Goal: Use online tool/utility: Use online tool/utility

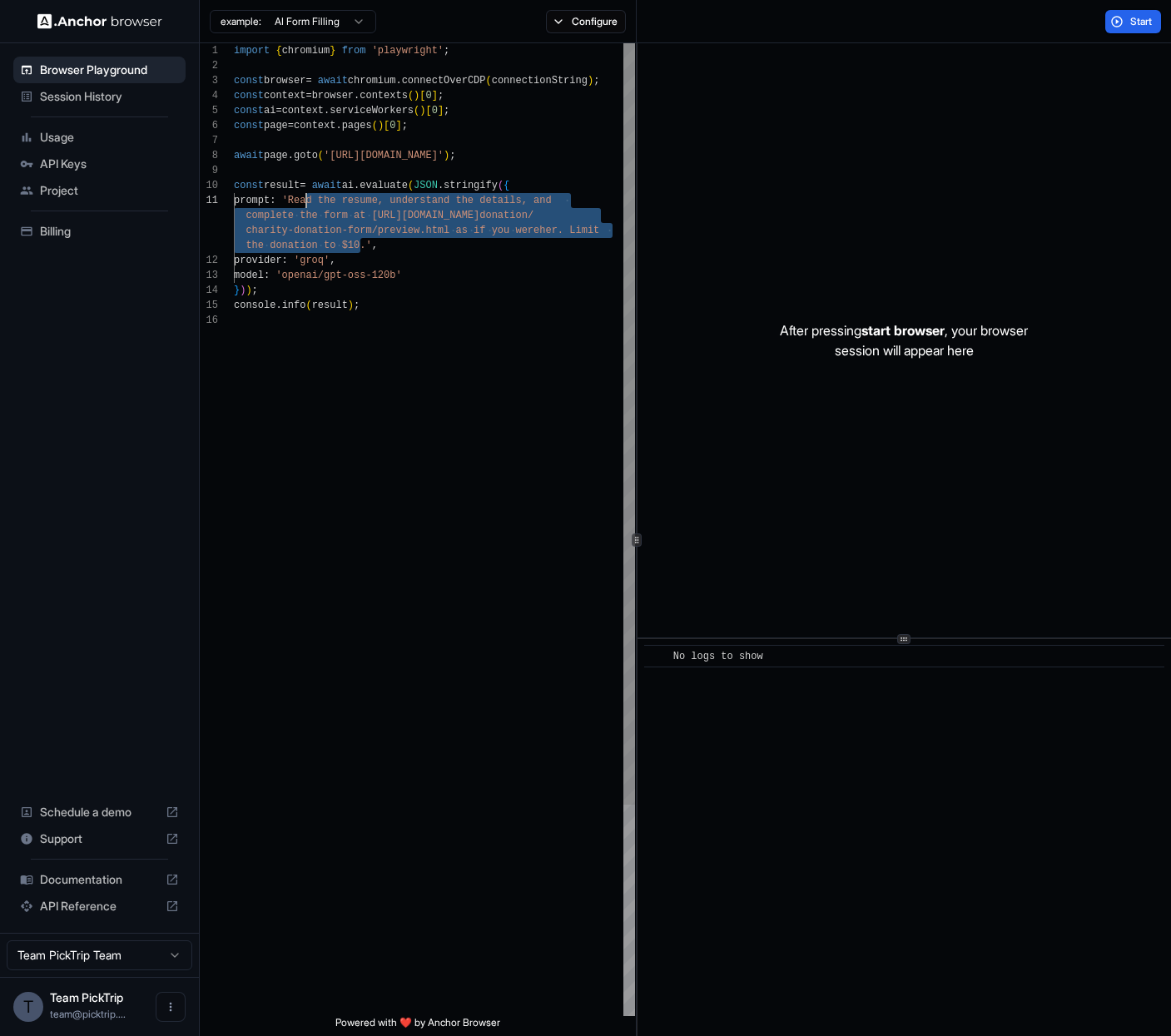
drag, startPoint x: 362, startPoint y: 247, endPoint x: 303, endPoint y: 206, distance: 71.8
click at [303, 204] on div "import { chromium } from 'playwright' ; const browser = await chromium . connec…" at bounding box center [434, 664] width 401 height 1243
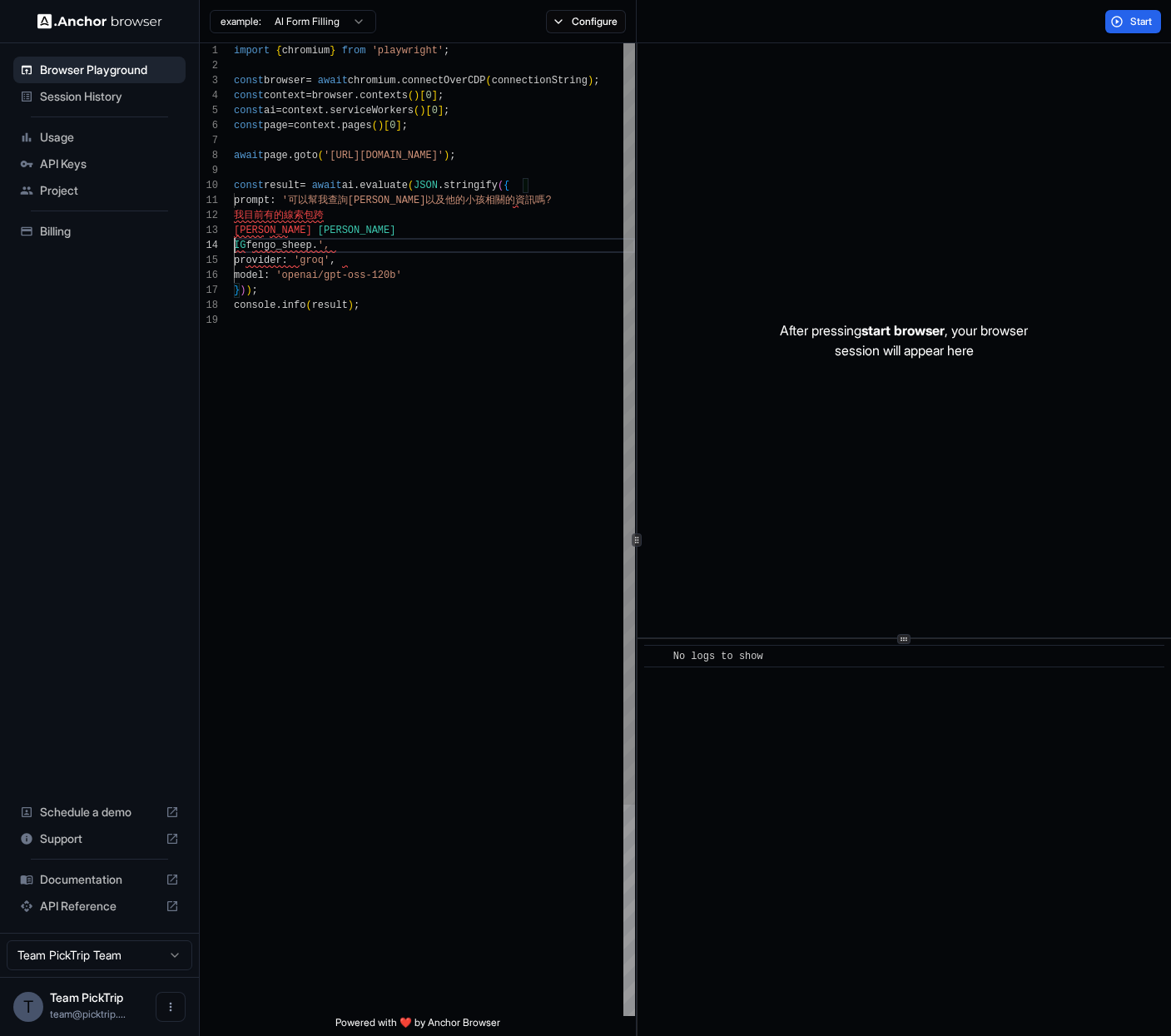
scroll to position [30, 0]
click at [238, 228] on div "import { chromium } from 'playwright' ; const browser = await chromium . connec…" at bounding box center [434, 657] width 401 height 1227
click at [234, 212] on div "import { chromium } from 'playwright' ; const browser = await chromium . connec…" at bounding box center [434, 649] width 401 height 1213
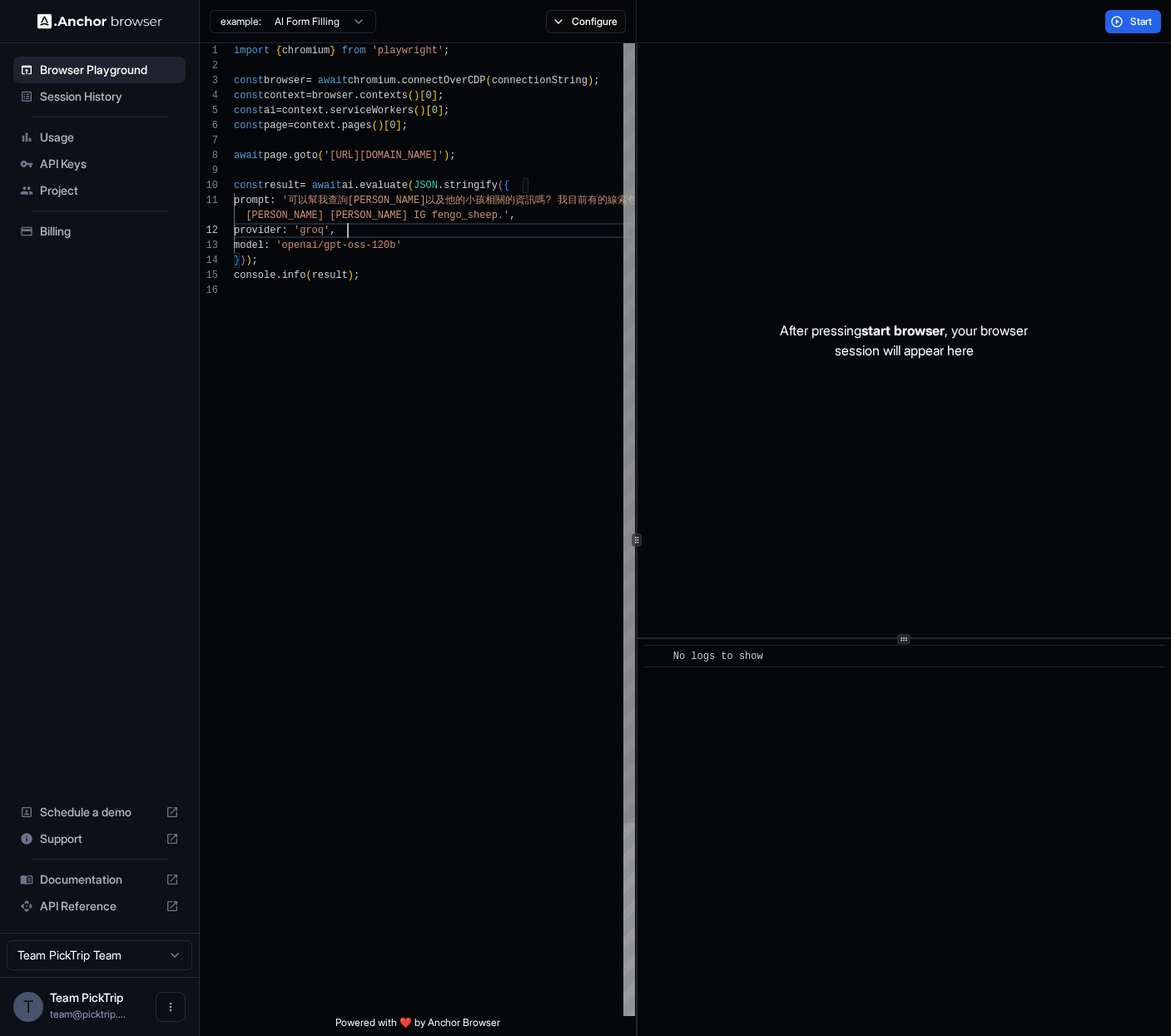
click at [417, 229] on div "import { chromium } from 'playwright' ; const browser = await chromium . connec…" at bounding box center [434, 649] width 401 height 1213
click at [436, 223] on div "import { chromium } from 'playwright' ; const browser = await chromium . connec…" at bounding box center [434, 649] width 401 height 1213
click at [428, 201] on div "import { chromium } from 'playwright' ; const browser = await chromium . connec…" at bounding box center [434, 649] width 401 height 1213
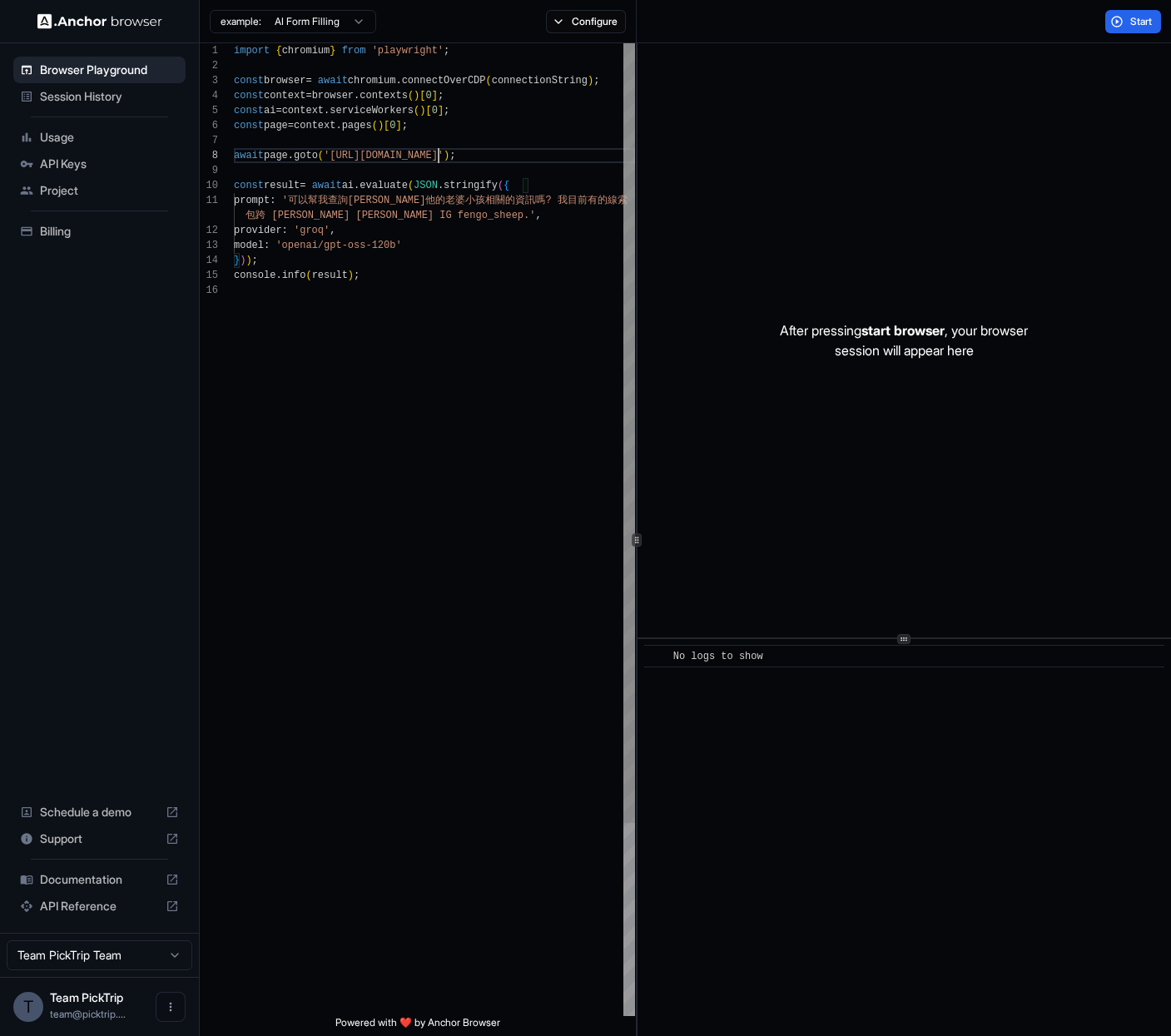
click at [435, 157] on div "import { chromium } from 'playwright' ; const browser = await chromium . connec…" at bounding box center [434, 649] width 401 height 1213
click at [464, 156] on div "import { chromium } from 'playwright' ; const browser = await chromium . connec…" at bounding box center [434, 649] width 401 height 1213
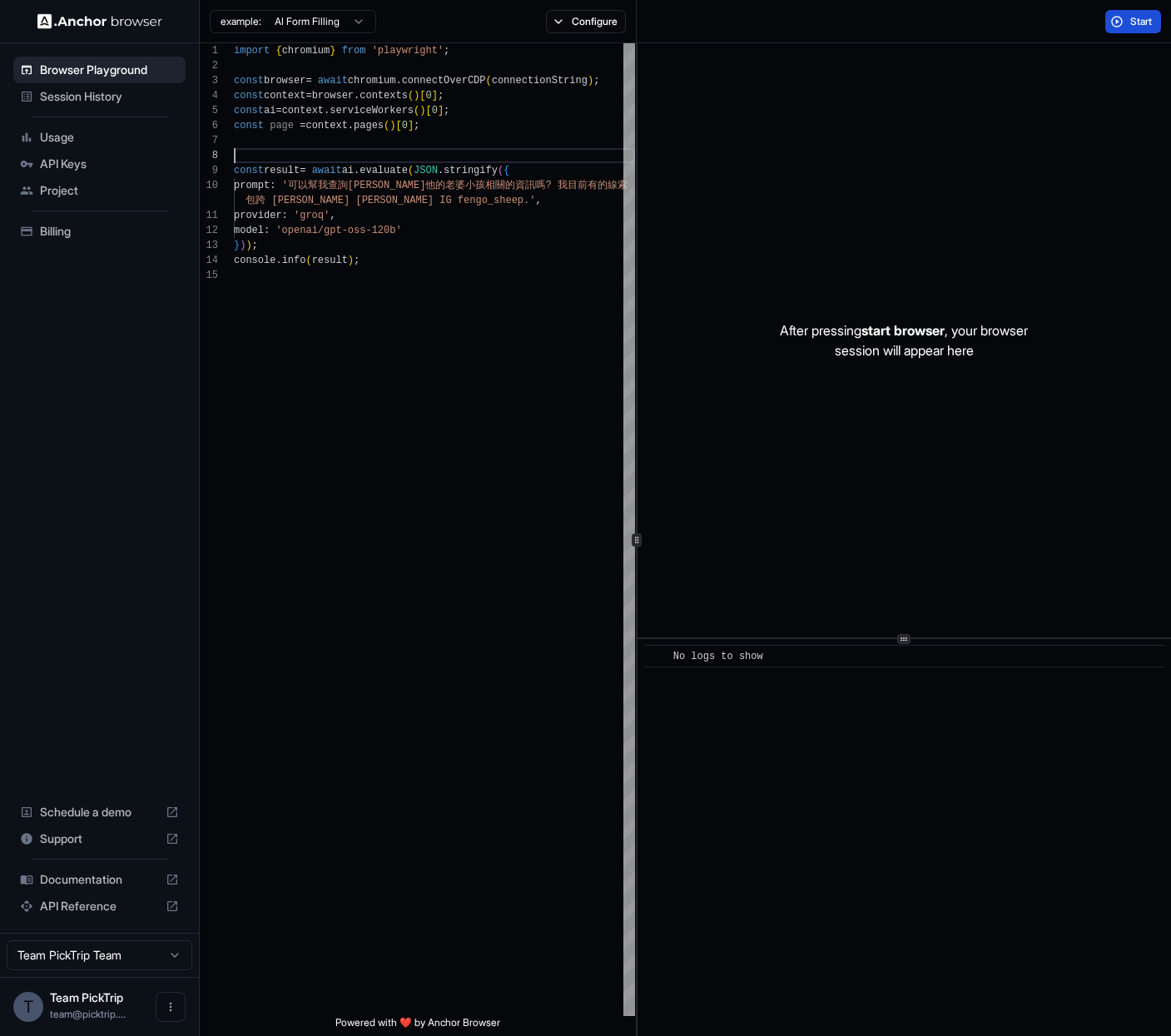
type textarea "**********"
click at [1141, 10] on button "Start" at bounding box center [1134, 22] width 56 height 24
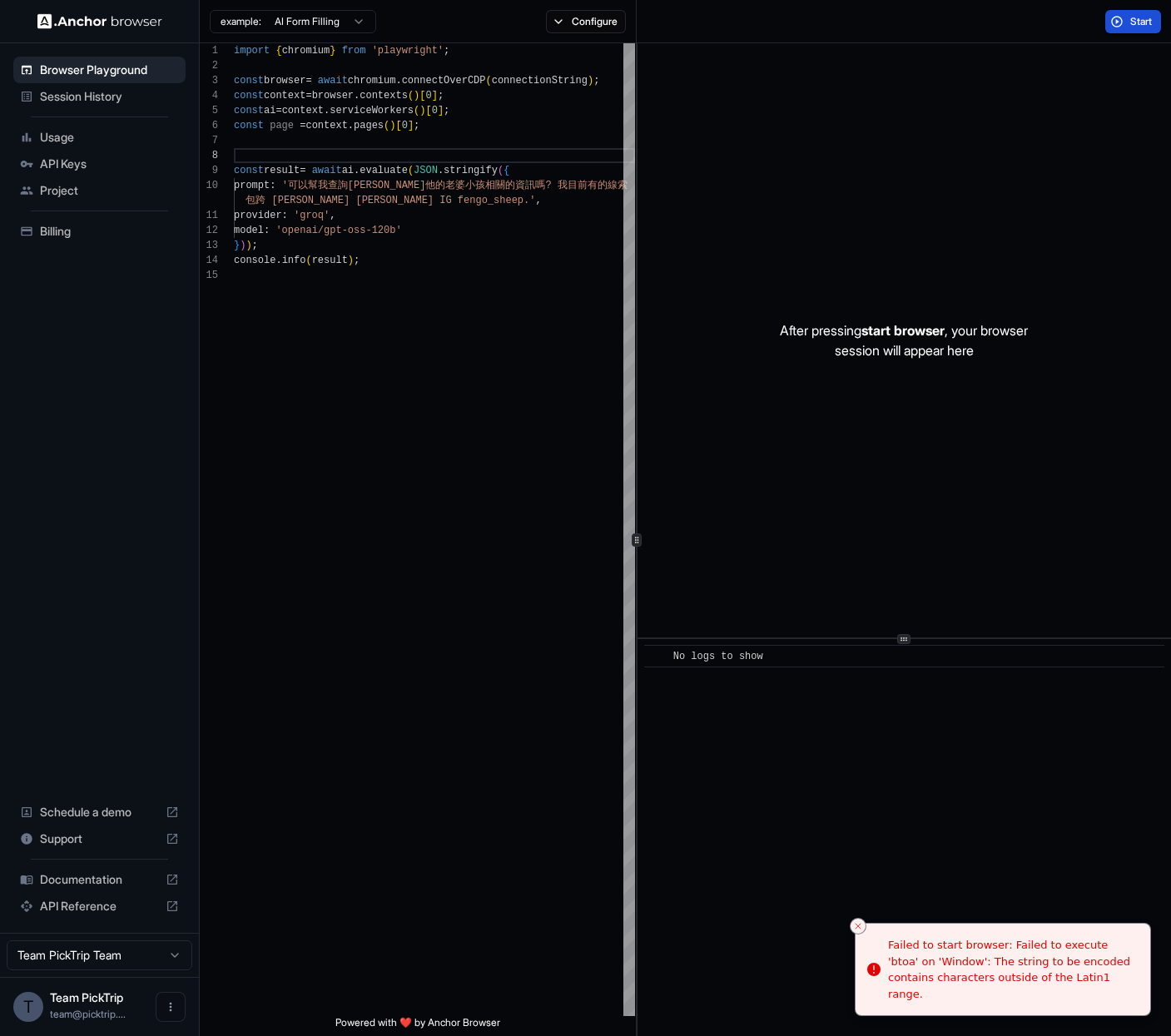
click at [1141, 10] on button "Start" at bounding box center [1134, 22] width 56 height 24
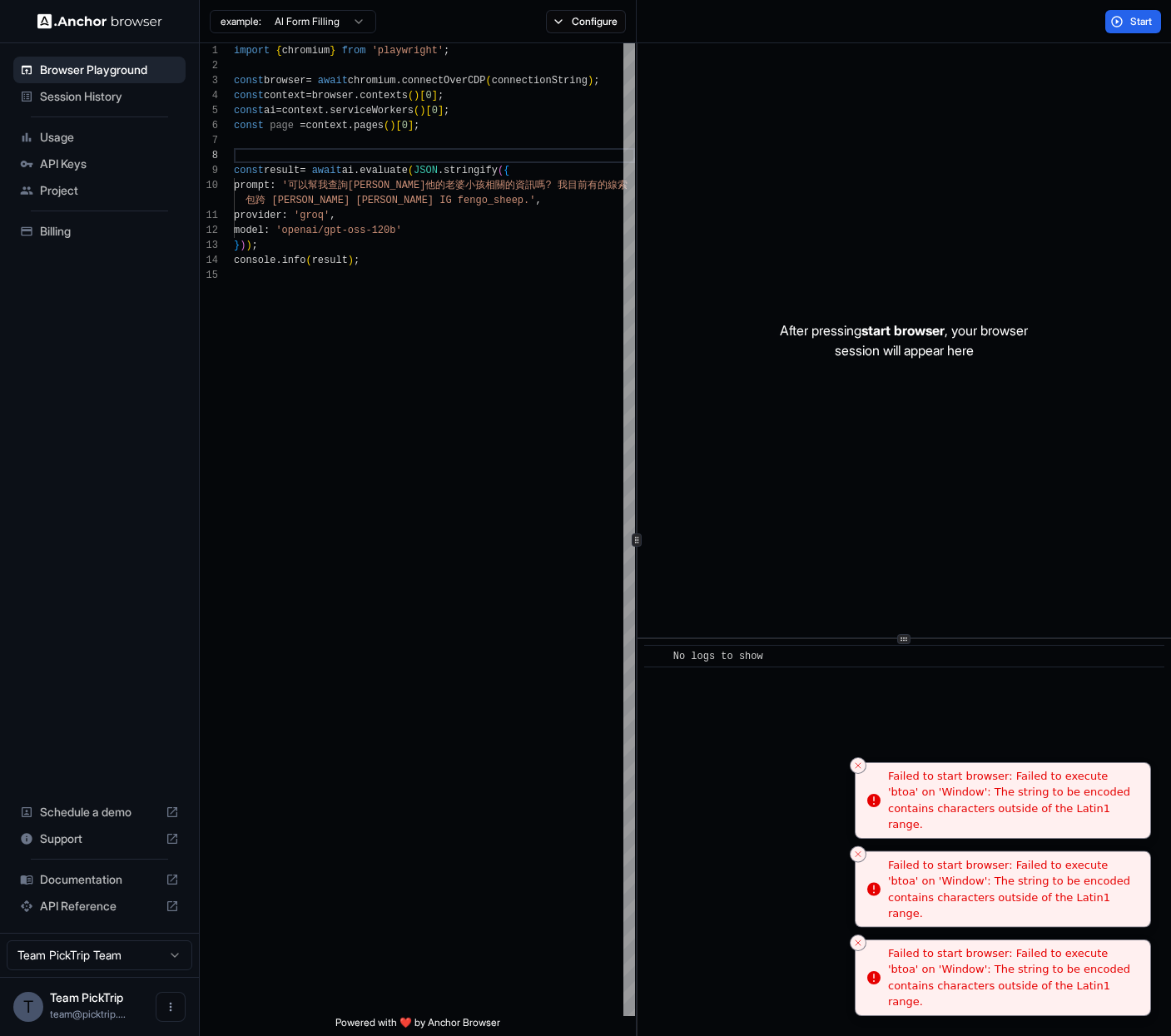
click at [986, 964] on div "Failed to start browser: Failed to execute 'btoa' on 'Window': The string to be…" at bounding box center [1013, 978] width 249 height 65
copy ol "Failed to start browser: Failed to execute 'btoa' on 'Window': The string to be…"
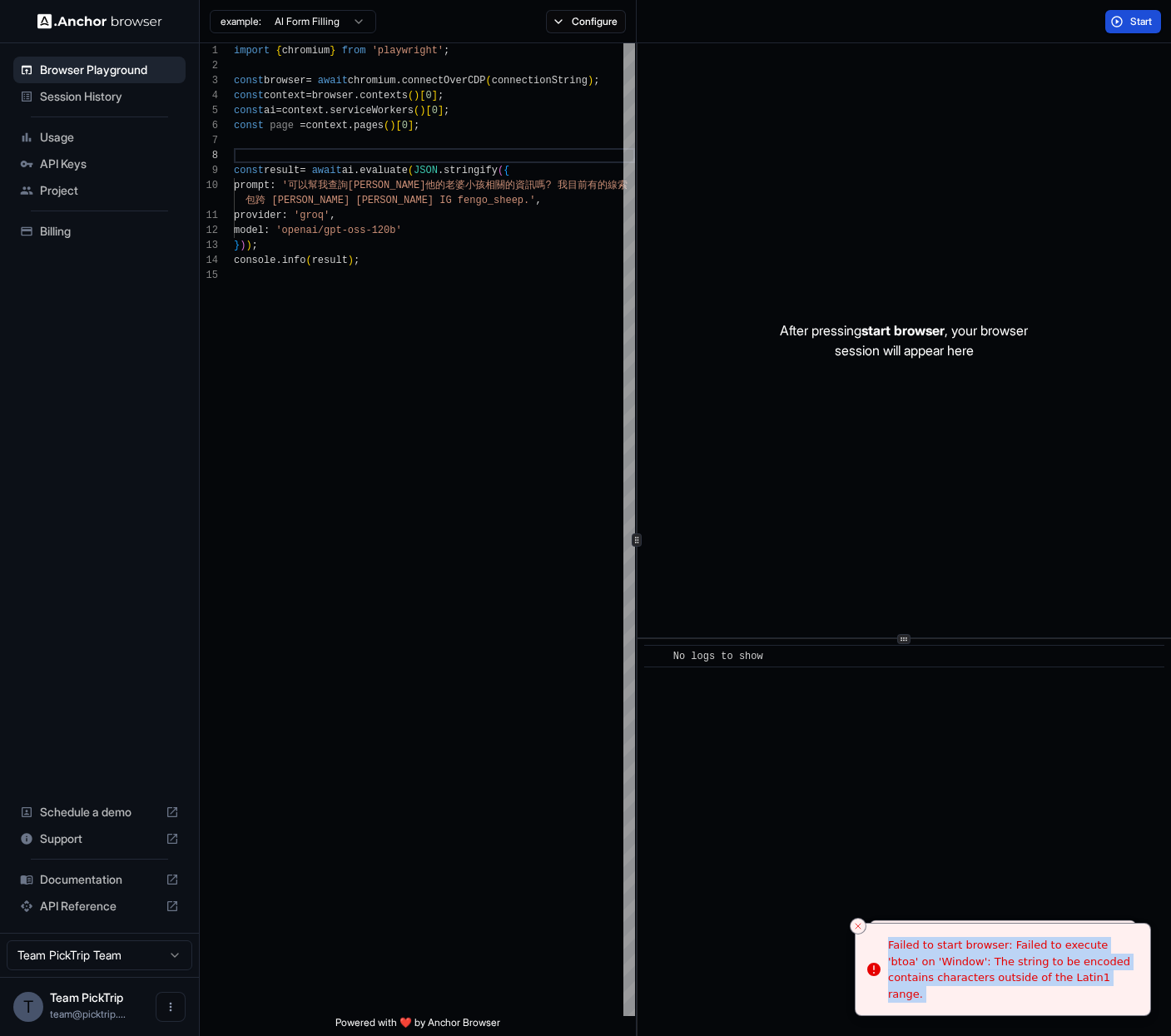
click at [1122, 10] on button "Start" at bounding box center [1134, 22] width 56 height 24
click at [1124, 14] on button "Start" at bounding box center [1134, 22] width 56 height 24
click at [1121, 14] on button "Start" at bounding box center [1134, 22] width 56 height 24
click at [1121, 15] on button "Start" at bounding box center [1134, 22] width 56 height 24
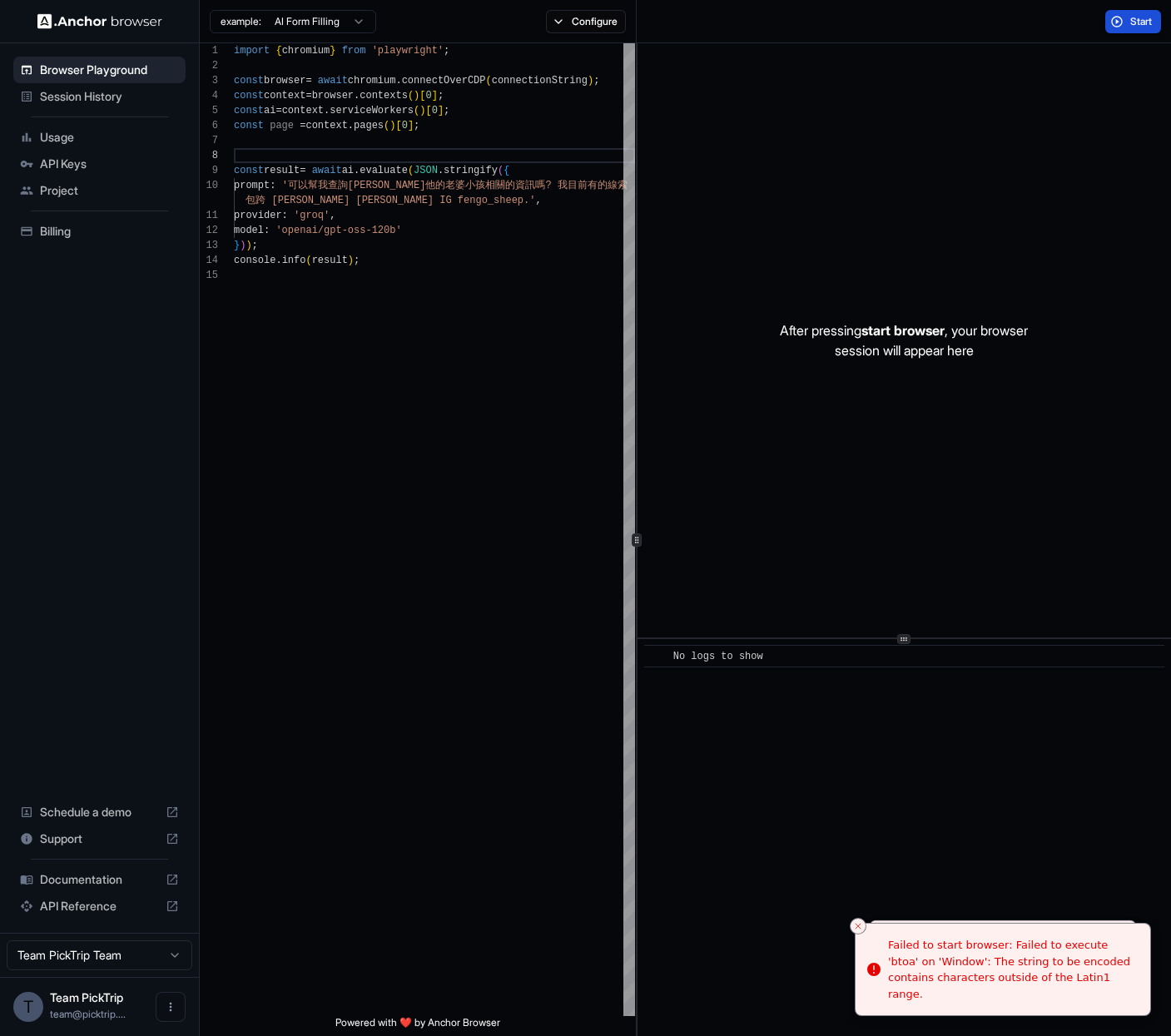
click at [1119, 16] on button "Start" at bounding box center [1134, 22] width 56 height 24
click at [571, 30] on button "Configure" at bounding box center [586, 22] width 80 height 24
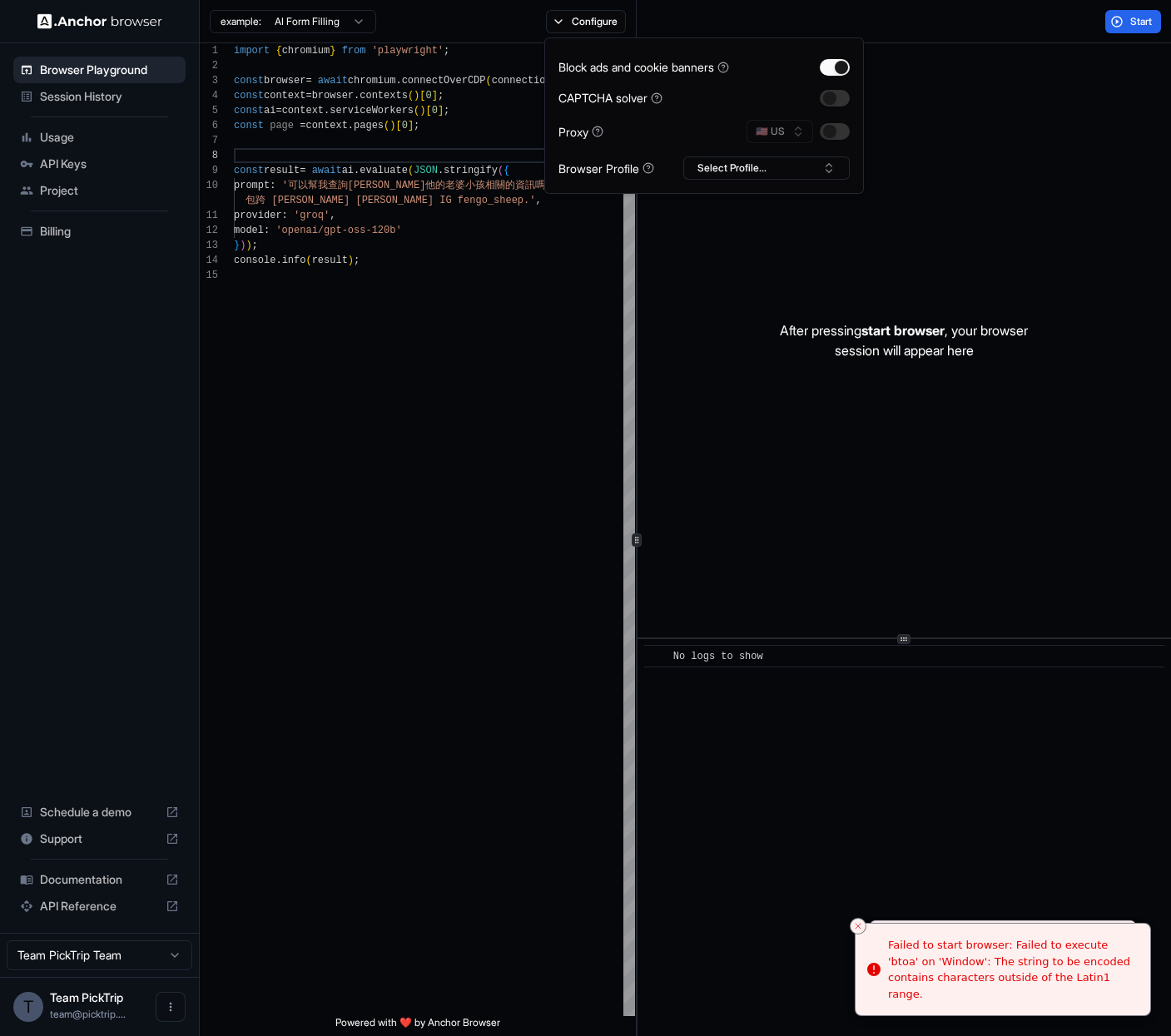
click at [811, 142] on div "🇺🇸 US" at bounding box center [798, 132] width 103 height 24
click at [765, 168] on button "Select Profile..." at bounding box center [766, 168] width 167 height 24
type textarea "**********"
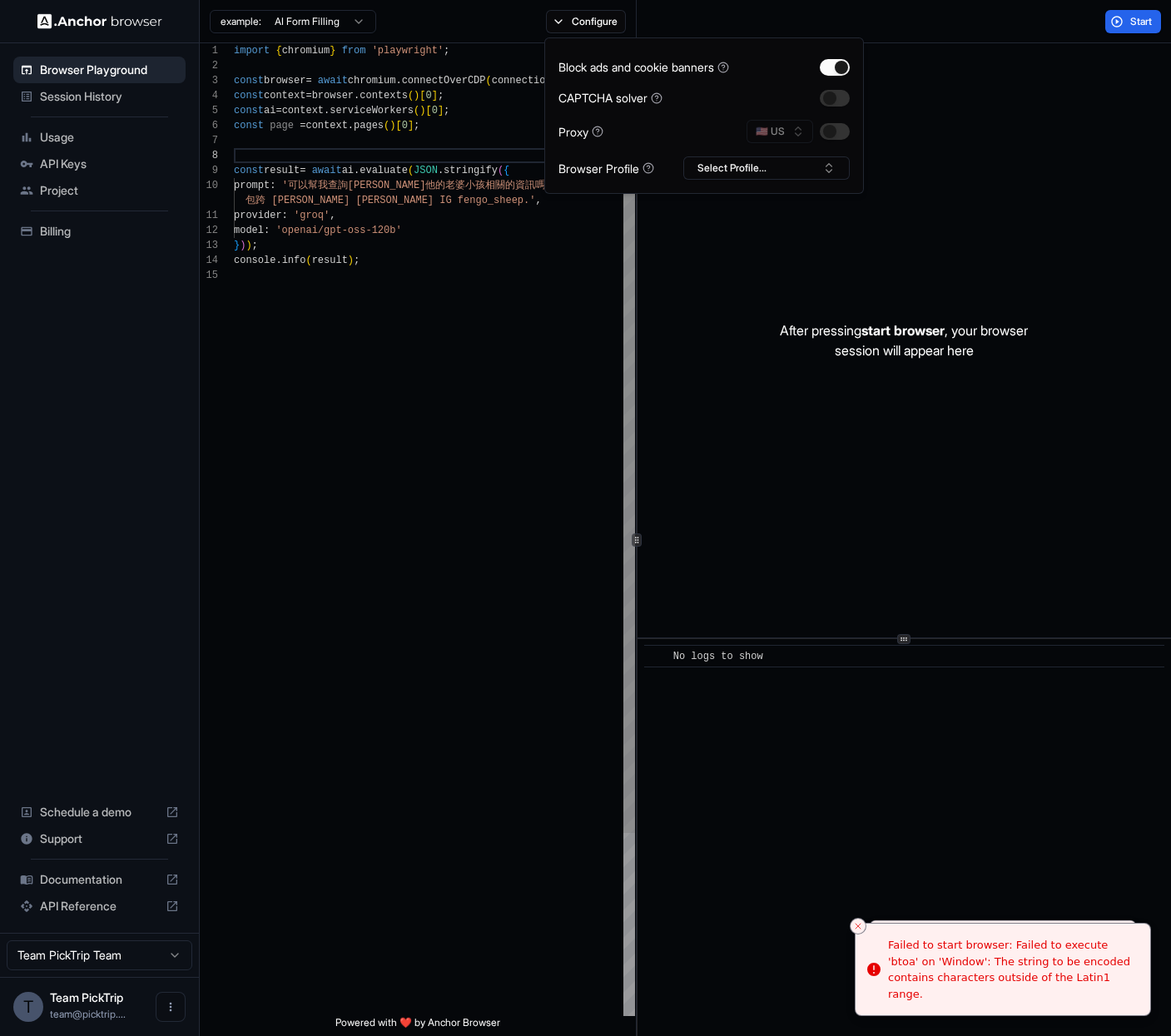
click at [425, 259] on div "import { chromium } from 'playwright' ; const browser = await chromium . connec…" at bounding box center [434, 642] width 401 height 1198
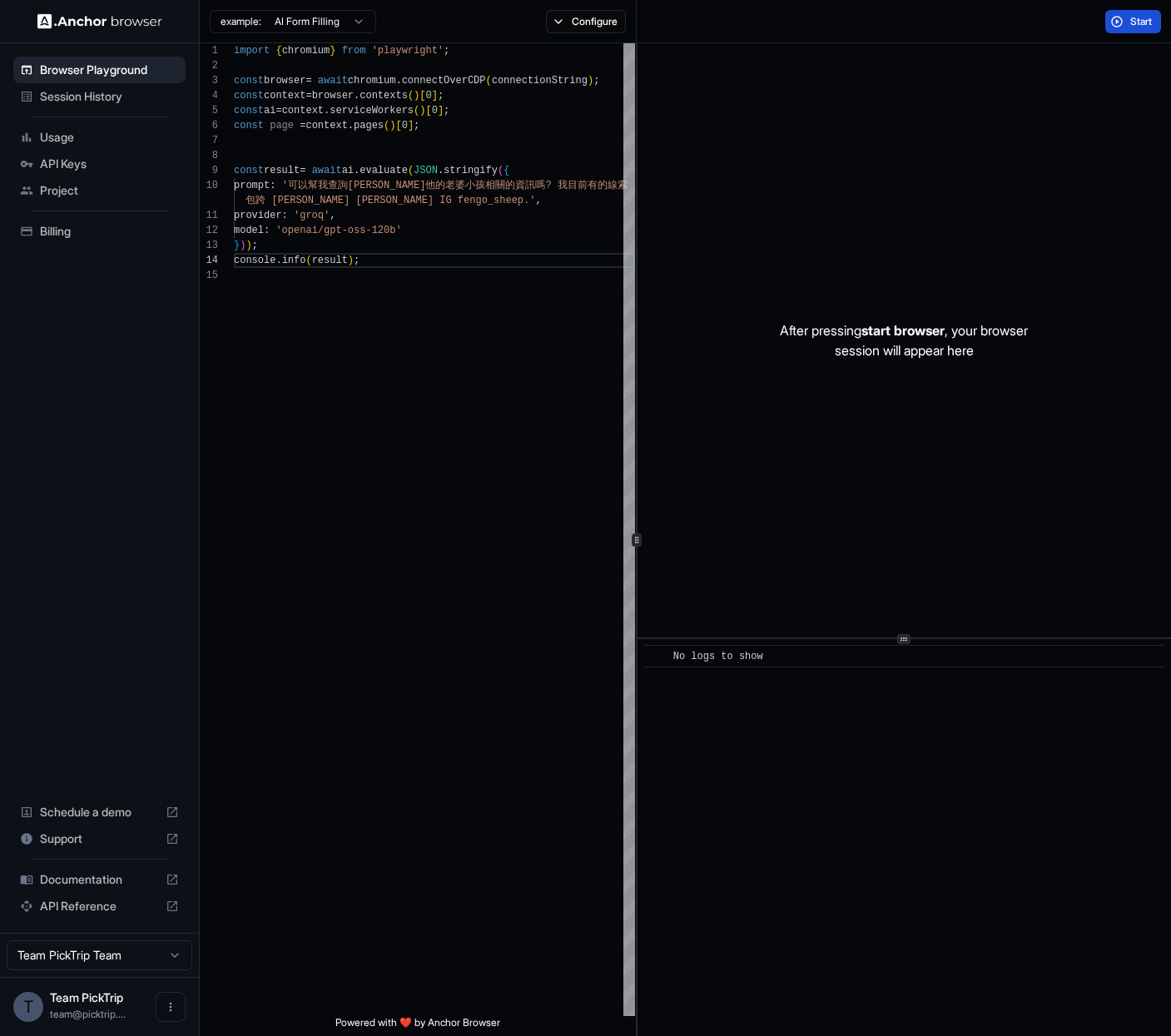
click at [1122, 30] on button "Start" at bounding box center [1134, 22] width 56 height 24
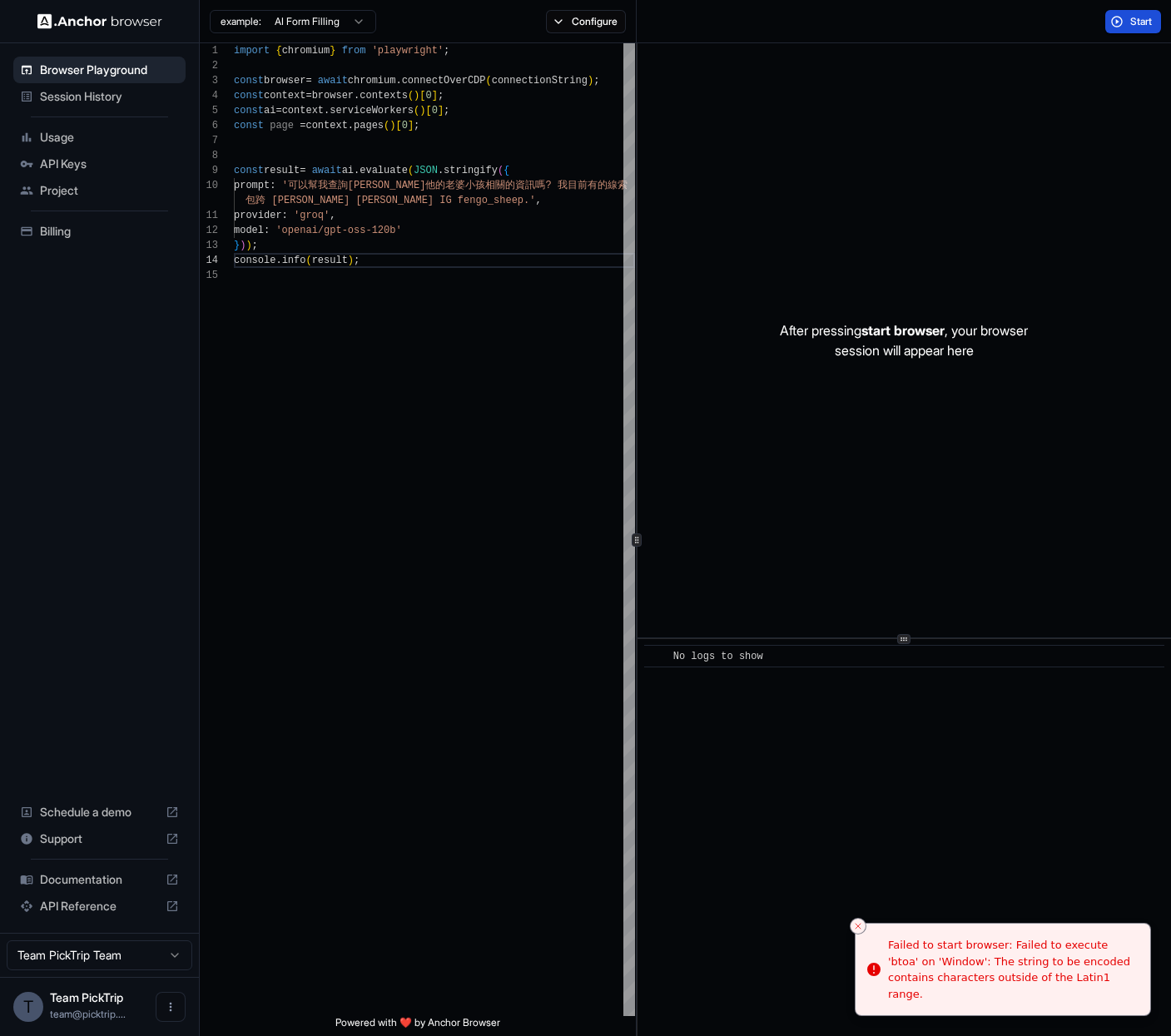
click at [1122, 30] on button "Start" at bounding box center [1134, 22] width 56 height 24
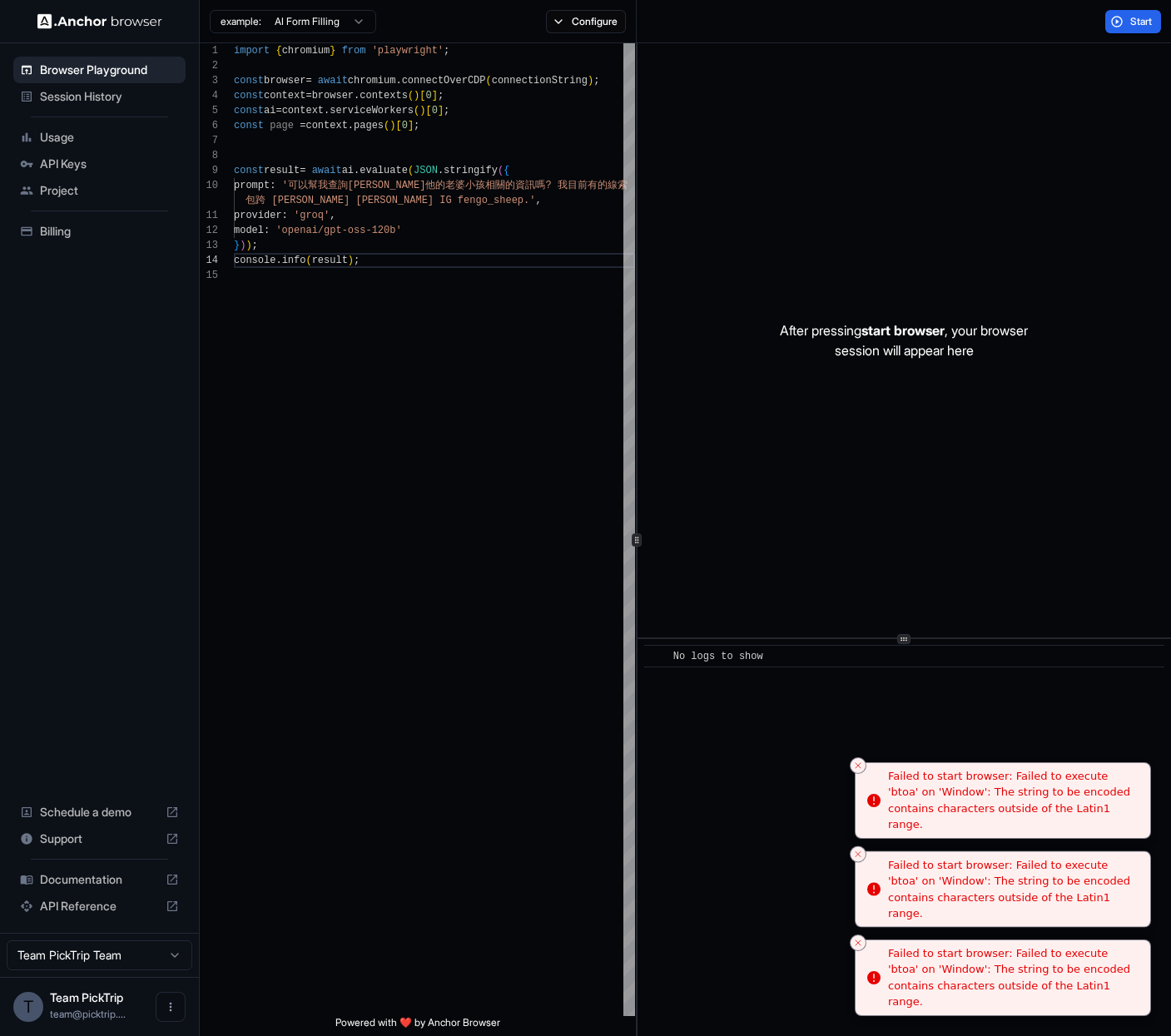
click at [970, 967] on div "Failed to start browser: Failed to execute 'btoa' on 'Window': The string to be…" at bounding box center [1013, 978] width 249 height 65
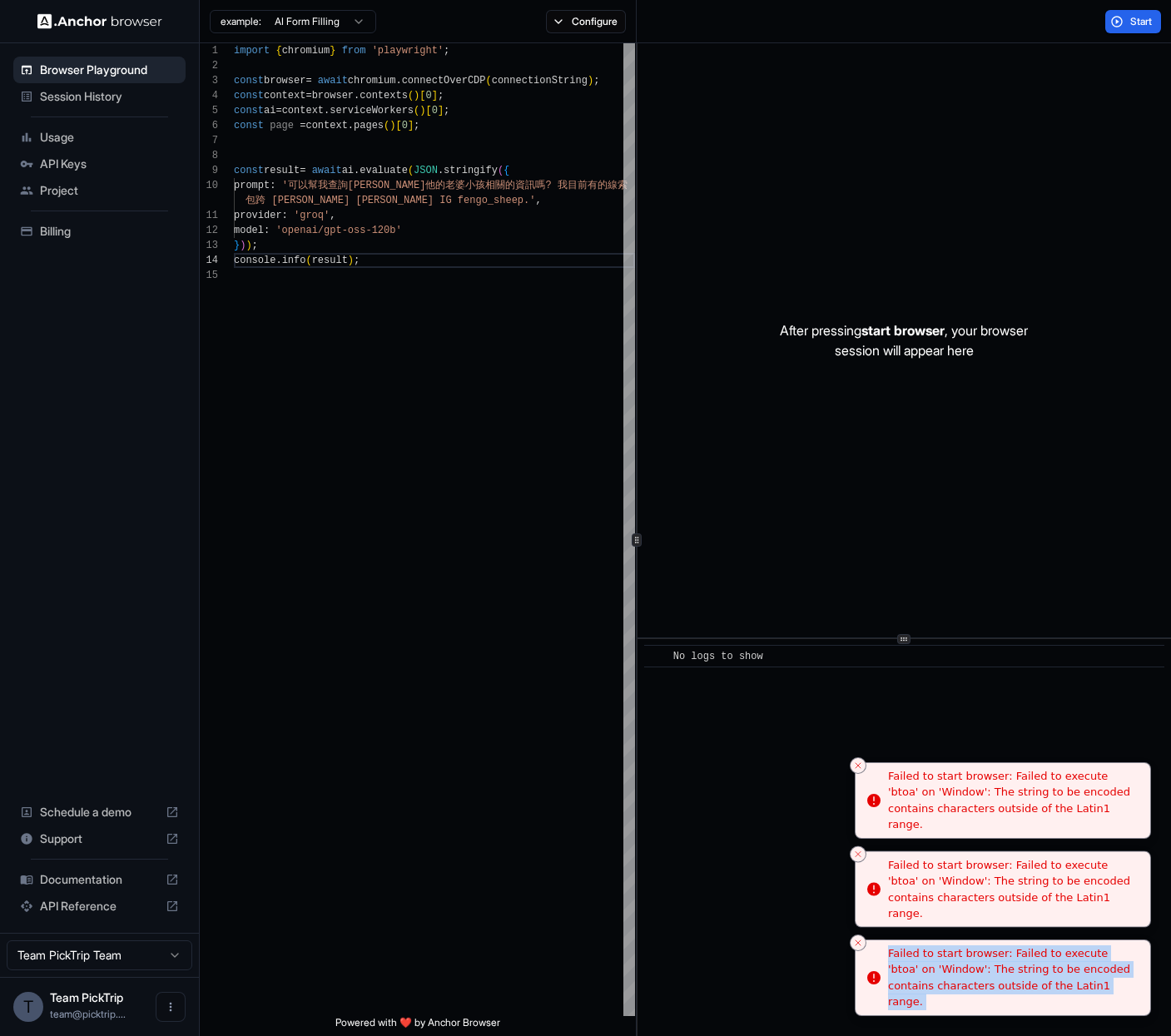
copy ol "Failed to start browser: Failed to execute 'btoa' on 'Window': The string to be…"
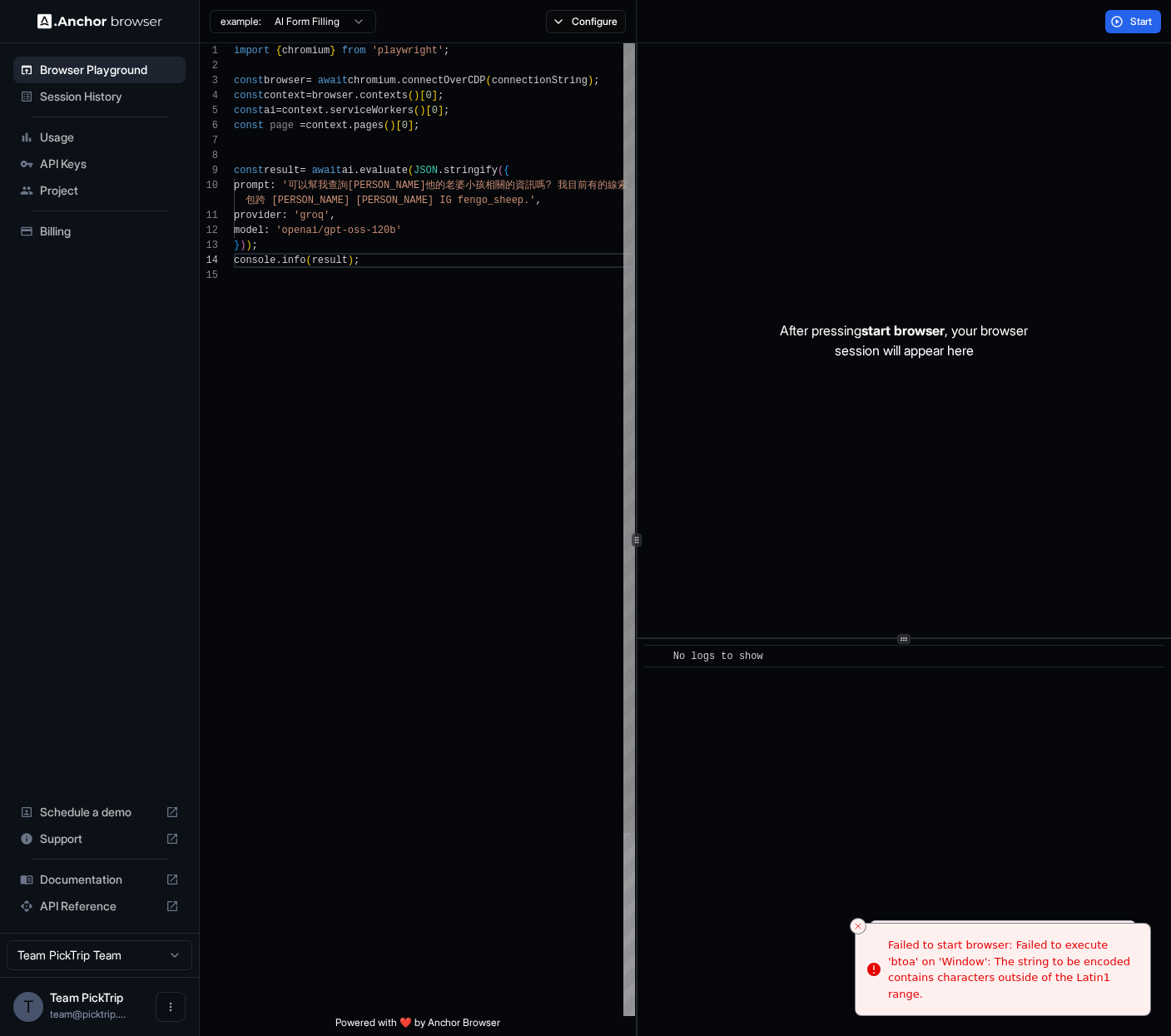
scroll to position [15, 0]
click at [343, 222] on div "import { chromium } from 'playwright' ; const browser = await chromium . connec…" at bounding box center [434, 642] width 401 height 1198
type textarea "**********"
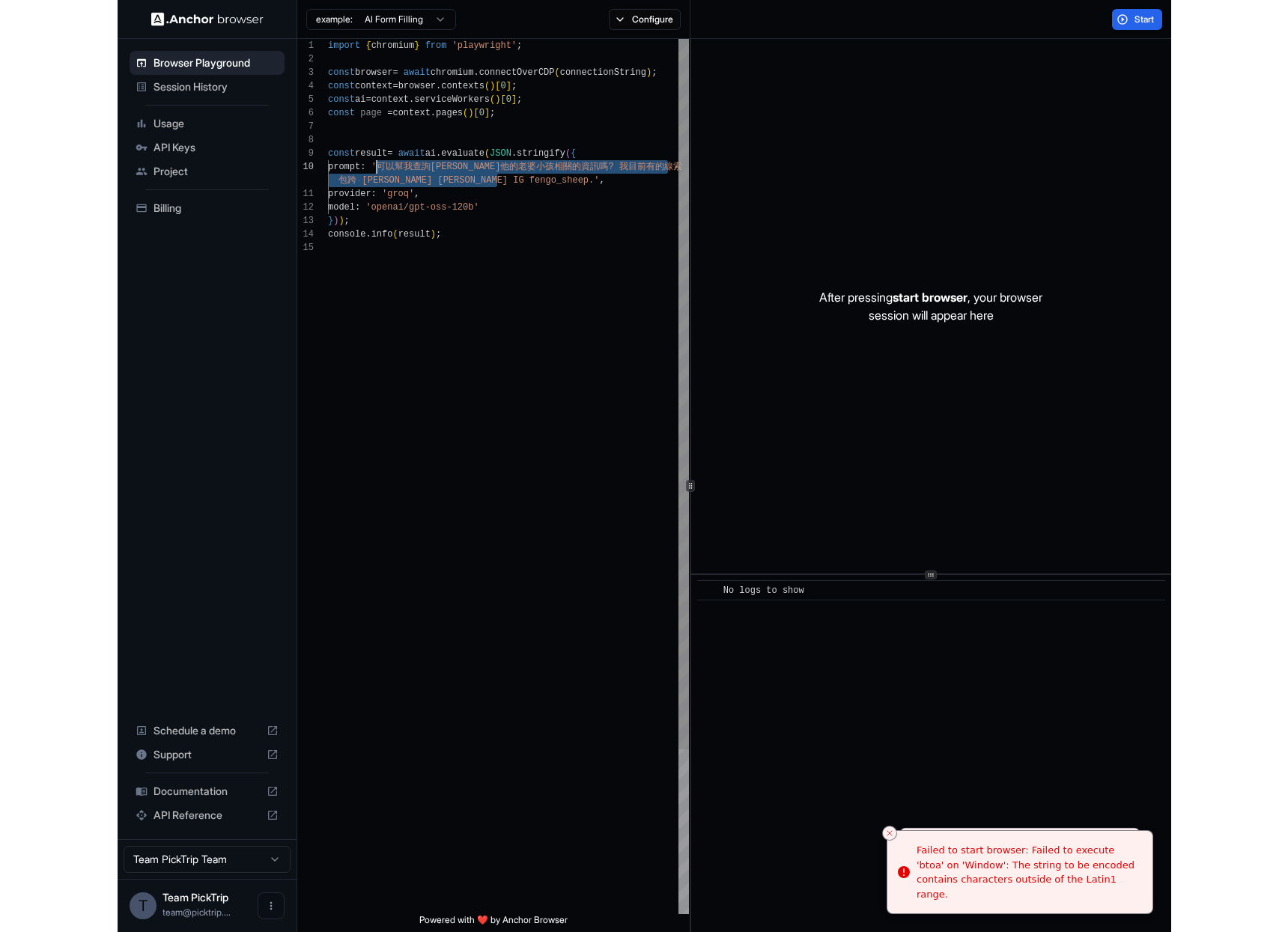
scroll to position [121, 0]
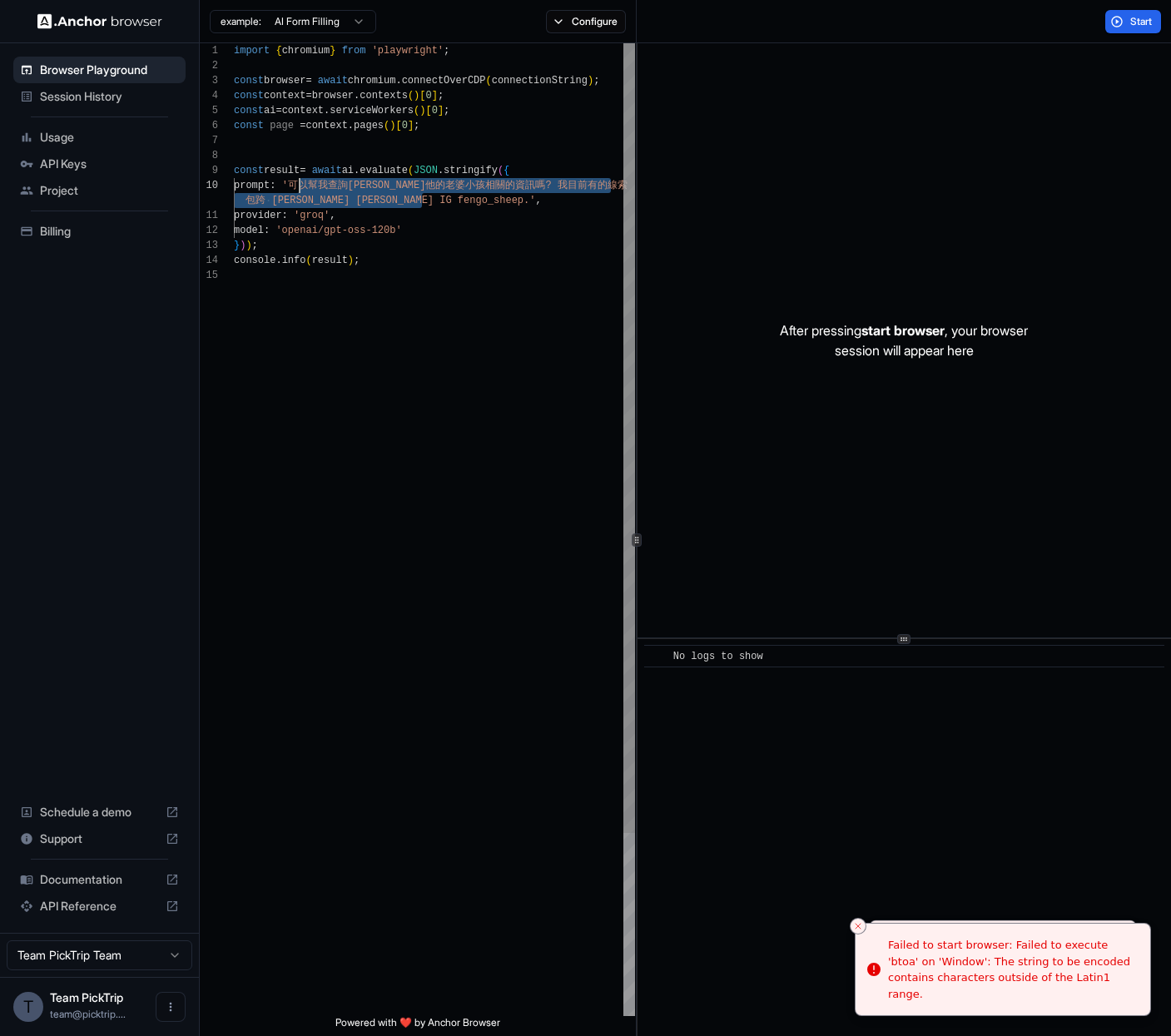
drag, startPoint x: 421, startPoint y: 201, endPoint x: 302, endPoint y: 184, distance: 120.2
click at [302, 184] on div "import { chromium } from 'playwright' ; const browser = await chromium . connec…" at bounding box center [434, 642] width 401 height 1198
